Goal: Check status: Check status

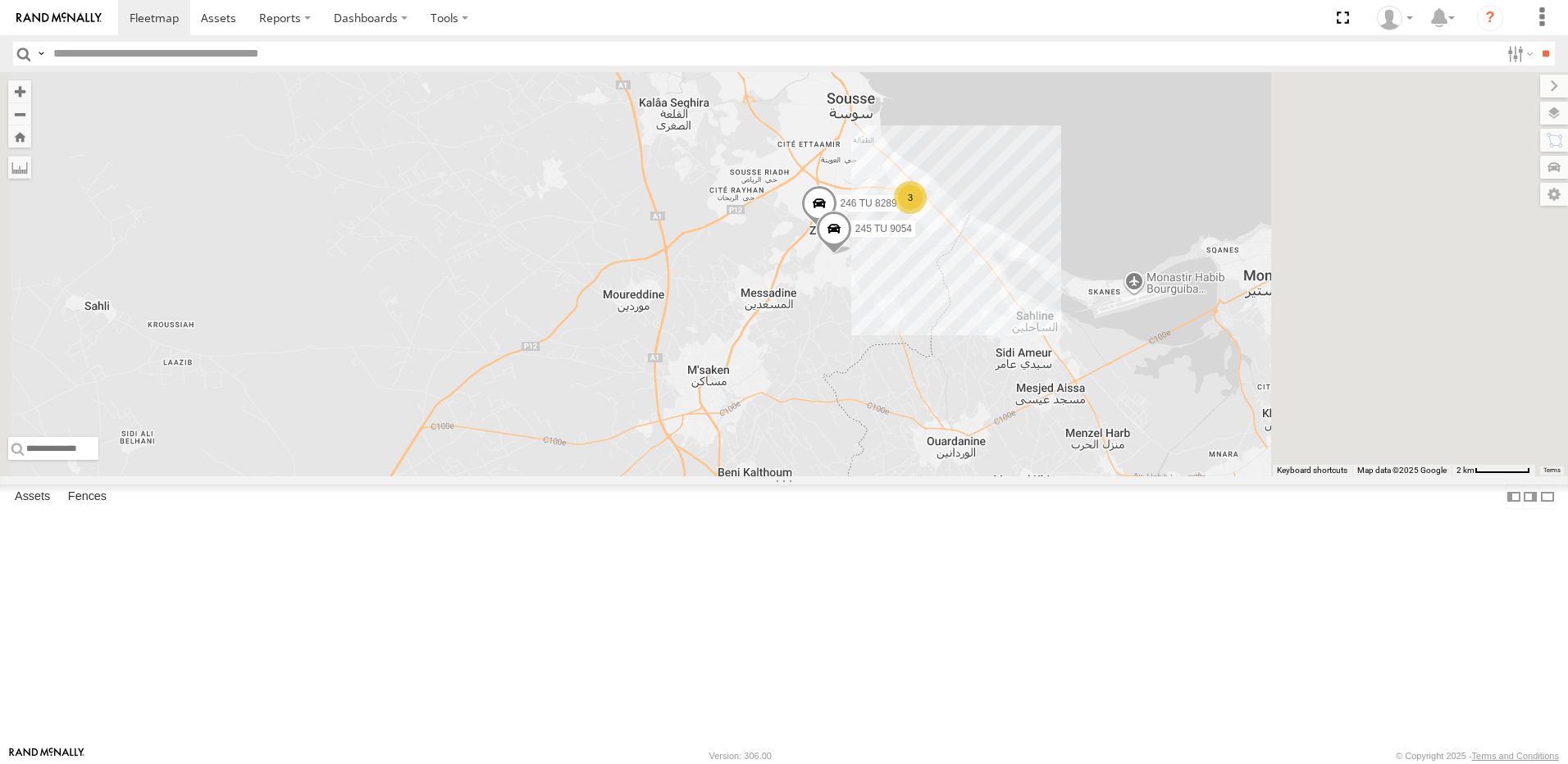
drag, startPoint x: 958, startPoint y: 411, endPoint x: 1113, endPoint y: 337, distance: 171.8
click at [957, 410] on div "241 TU 2029 245 TU 4334 245 TU 9053 245 TU 9065 246 TU 8280 245 TU 9060 247 TU …" at bounding box center [784, 274] width 1568 height 404
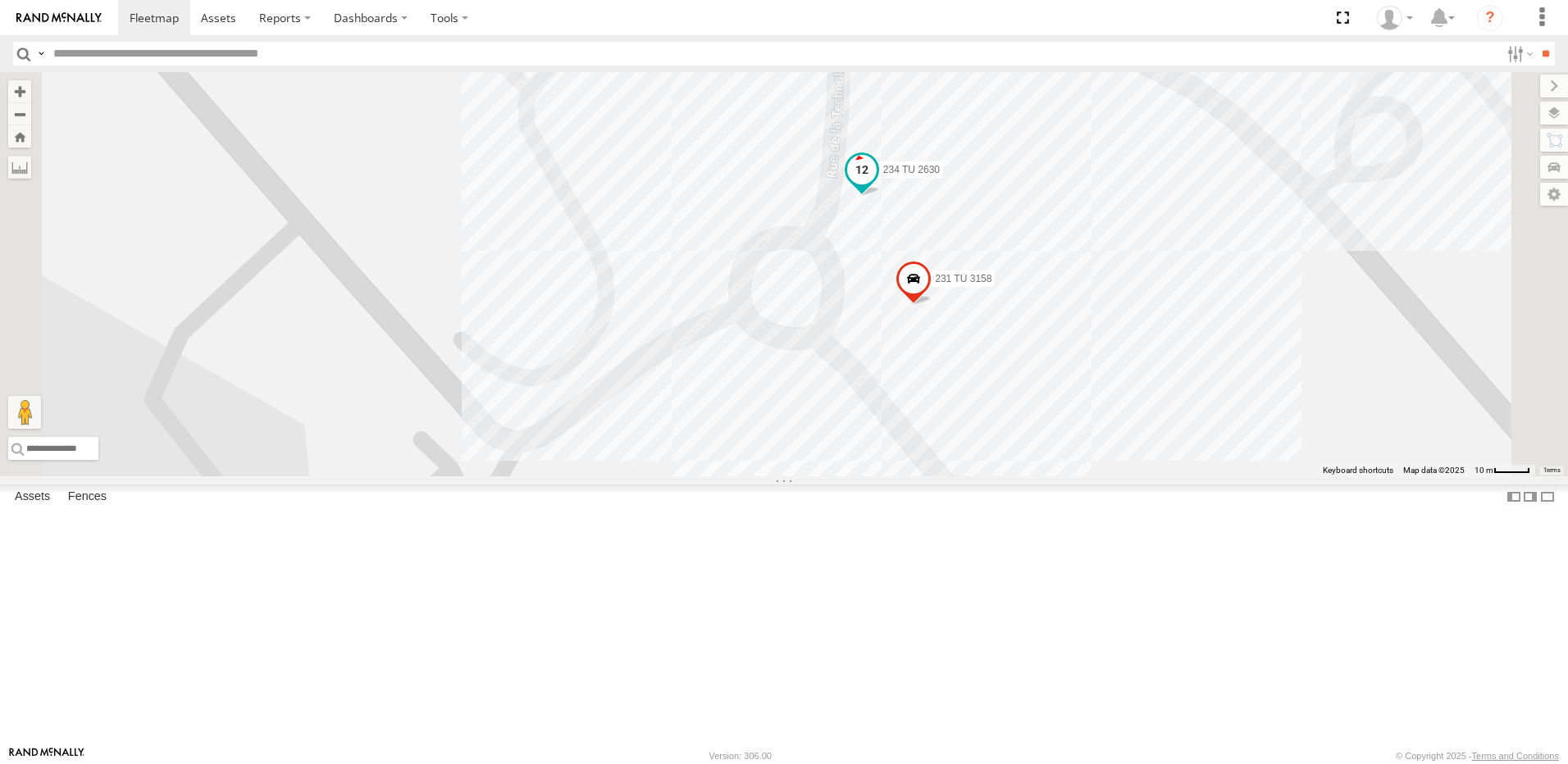
click at [876, 184] on span at bounding box center [862, 170] width 30 height 30
click at [1069, 389] on div "241 TU 2029 245 TU 4334 245 TU 9053 245 TU 9065 246 TU 8280 245 TU 9060 247 TU …" at bounding box center [784, 274] width 1568 height 404
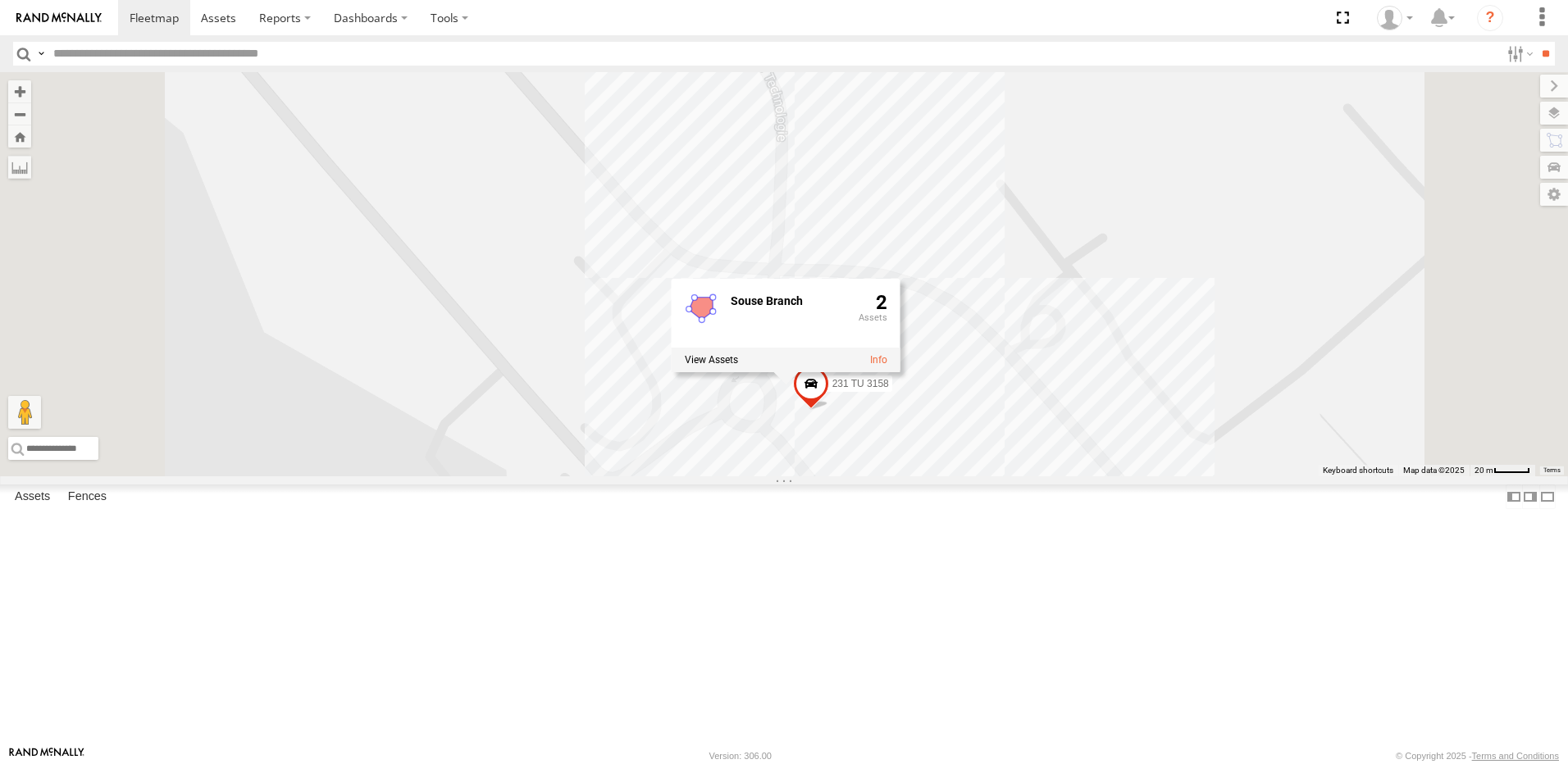
drag, startPoint x: 748, startPoint y: 203, endPoint x: 852, endPoint y: 494, distance: 309.0
click at [851, 434] on div "241 TU 2029 245 TU 4334 245 TU 9053 245 TU 9065 246 TU 8280 245 TU 9060 247 TU …" at bounding box center [784, 274] width 1568 height 404
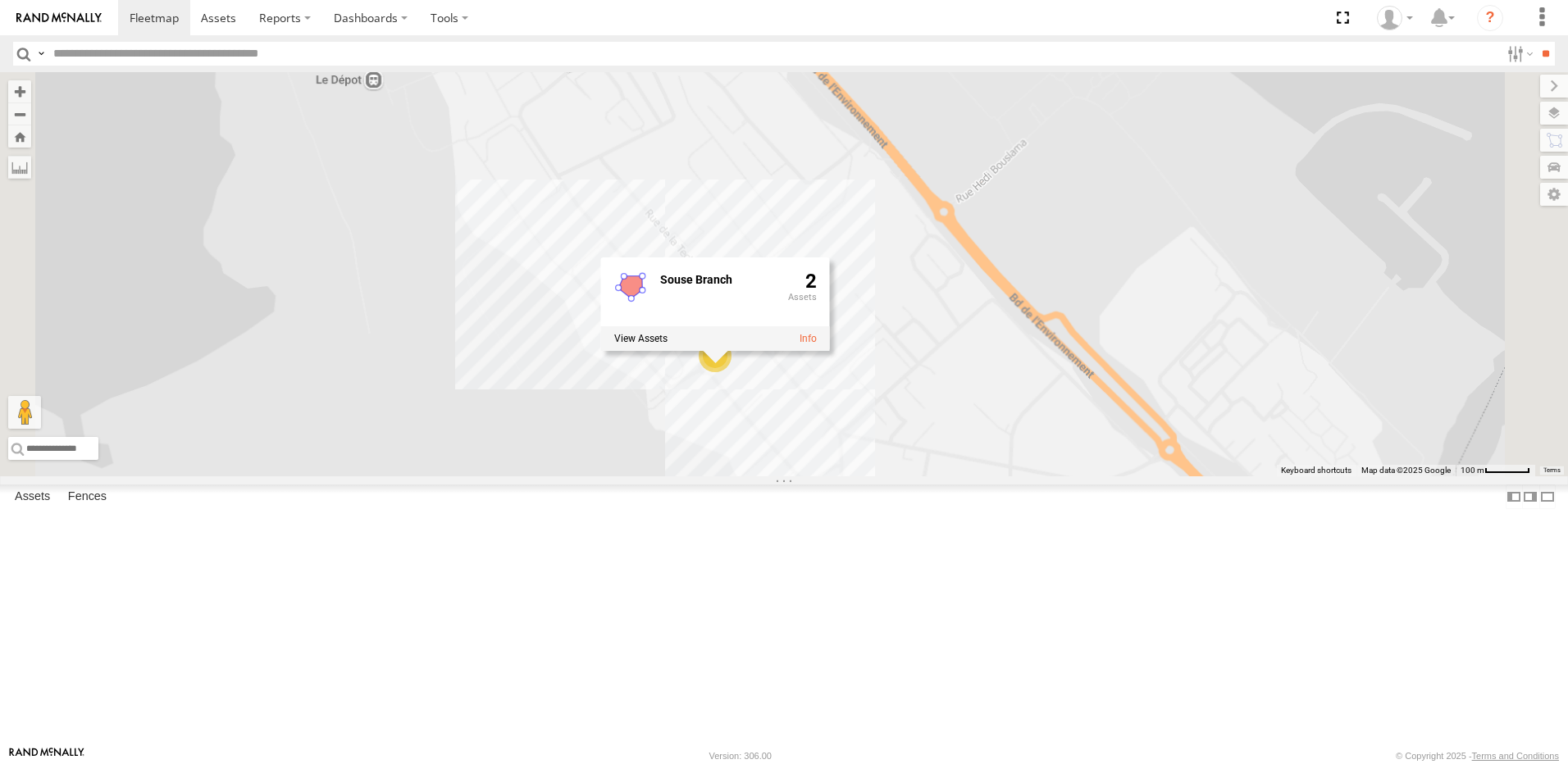
drag, startPoint x: 729, startPoint y: 252, endPoint x: 741, endPoint y: 250, distance: 12.2
click at [736, 267] on div "241 TU 2029 245 TU 4334 245 TU 9053 245 TU 9065 246 TU 8280 245 TU 9060 247 TU …" at bounding box center [784, 274] width 1568 height 404
click at [587, 75] on span at bounding box center [568, 51] width 36 height 44
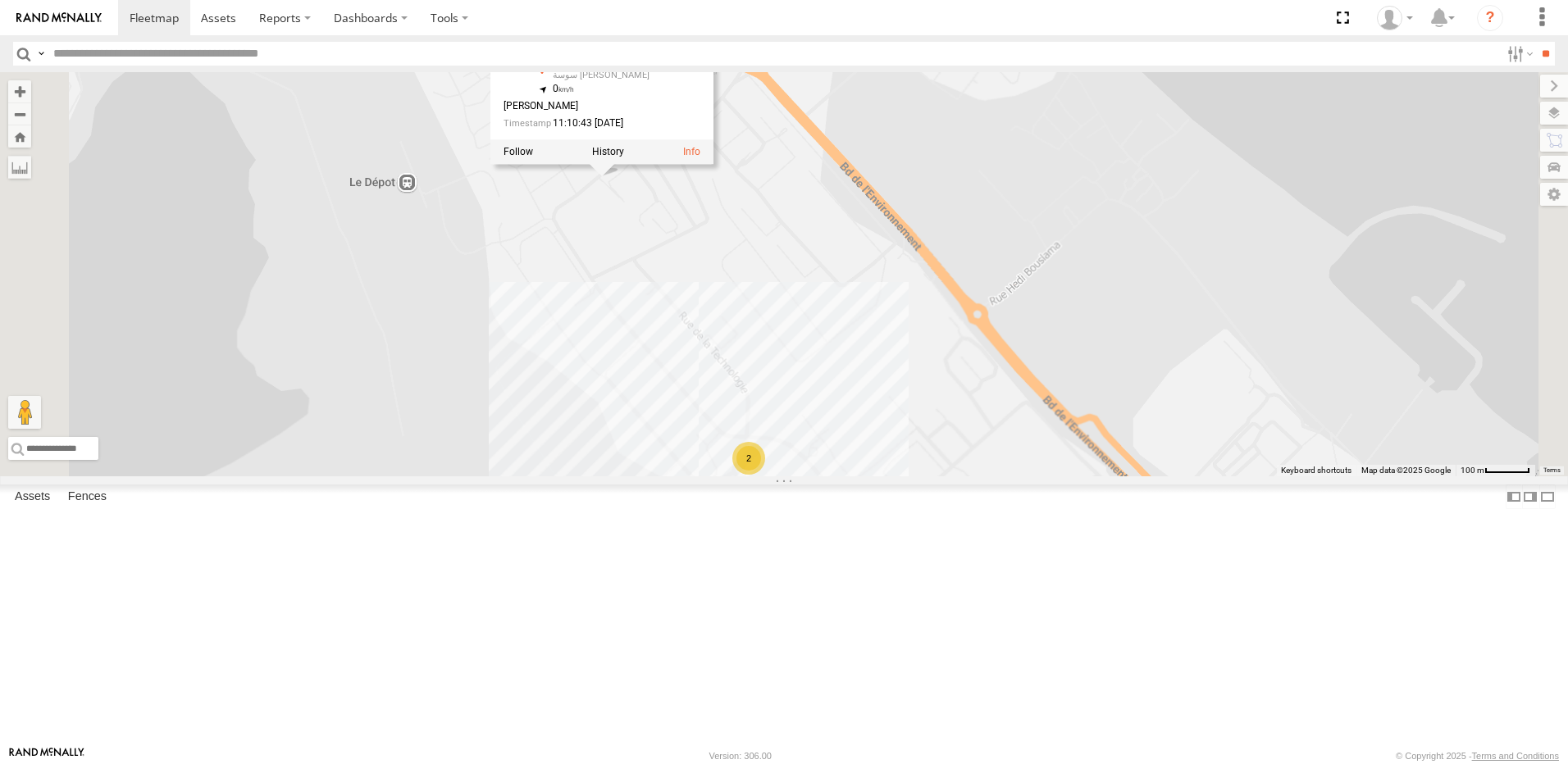
drag, startPoint x: 782, startPoint y: 265, endPoint x: 814, endPoint y: 367, distance: 106.9
click at [814, 367] on div "241 TU 2029 245 TU 4334 245 TU 9053 245 TU 9065 246 TU 8280 245 TU 9060 247 TU …" at bounding box center [784, 274] width 1568 height 404
click at [802, 350] on div "241 TU 2029 245 TU 4334 245 TU 9053 245 TU 9065 246 TU 8280 245 TU 9060 247 TU …" at bounding box center [784, 274] width 1568 height 404
click at [716, 163] on div "241 TU 2030 Souse Branch سوسة سيدي [PERSON_NAME] سوسة [GEOGRAPHIC_DATA][PERSON_…" at bounding box center [604, 79] width 223 height 165
click at [813, 345] on div "241 TU 2029 245 TU 4334 245 TU 9053 245 TU 9065 246 TU 8280 245 TU 9060 247 TU …" at bounding box center [784, 274] width 1568 height 404
